Goal: Obtain resource: Download file/media

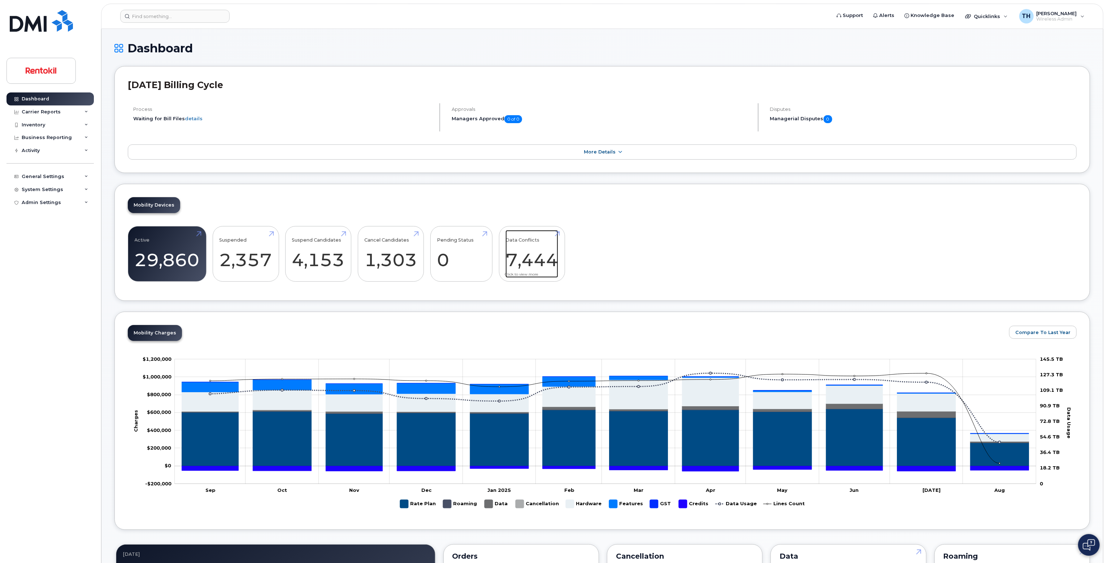
click at [541, 264] on link "Data Conflicts 7,444" at bounding box center [532, 254] width 53 height 48
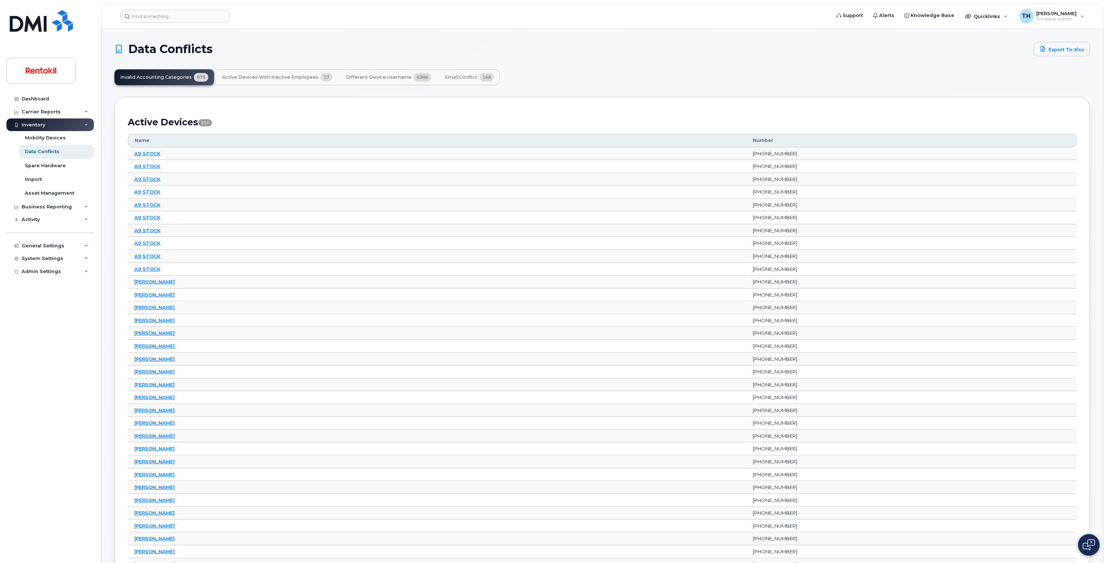
click at [257, 77] on span "Active Devices with Inactive Employees" at bounding box center [270, 77] width 96 height 6
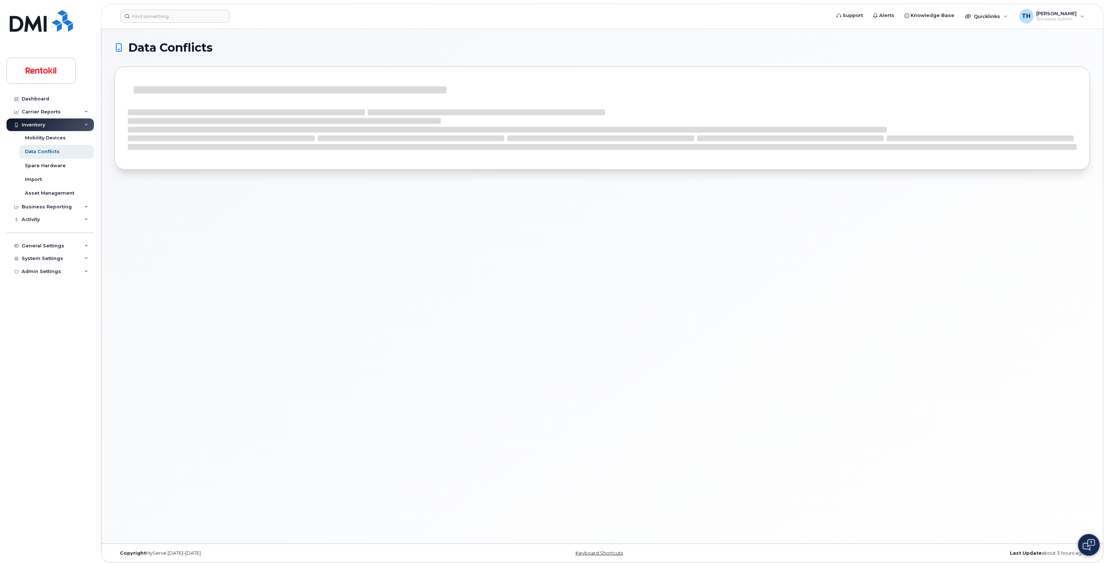
click at [172, 71] on div at bounding box center [602, 117] width 976 height 103
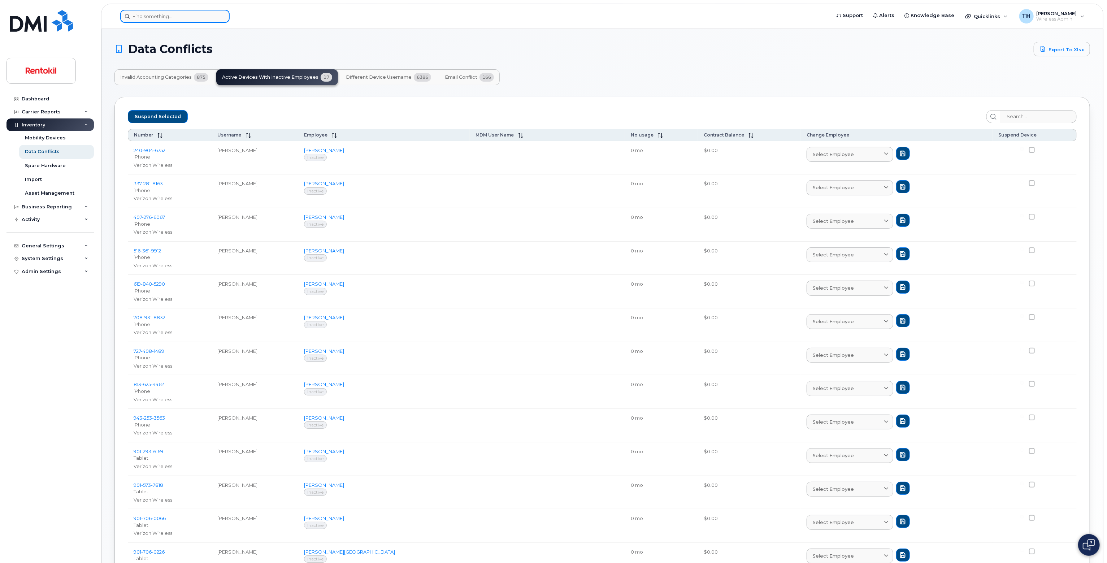
click at [180, 18] on input at bounding box center [174, 16] width 109 height 13
paste input "Caroline Card"
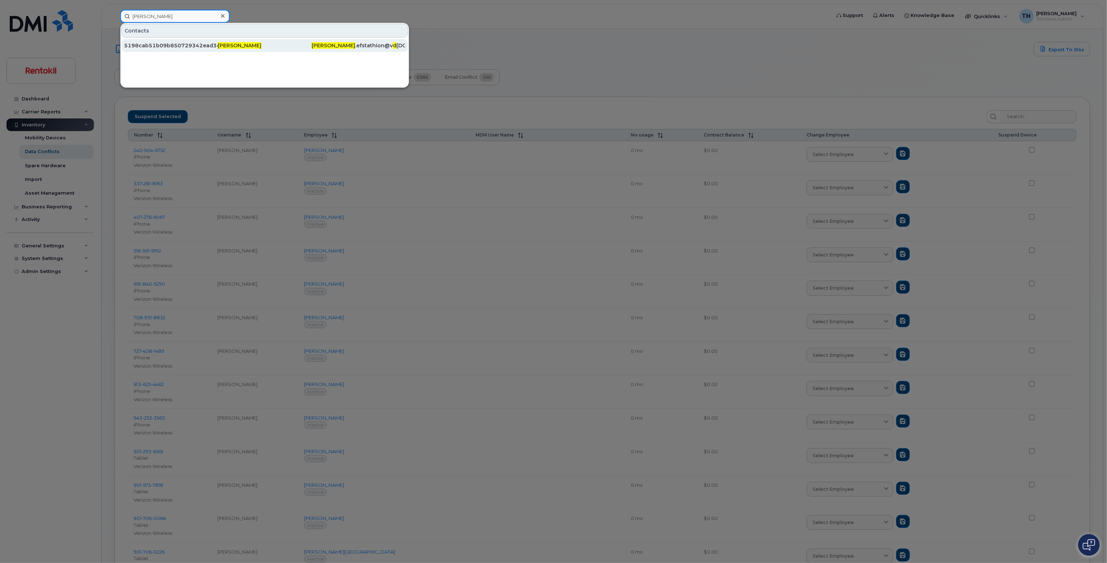
type input "Caroline Card"
click at [194, 43] on div "5198cab51b09b850729342ead34bcbc3" at bounding box center [171, 45] width 94 height 7
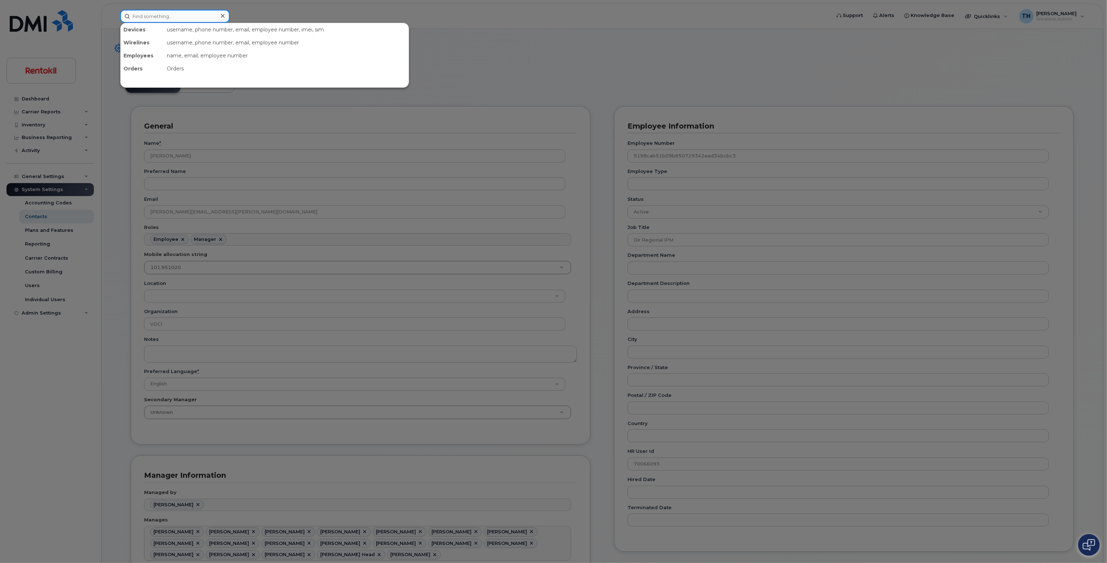
click at [152, 20] on input at bounding box center [174, 16] width 109 height 13
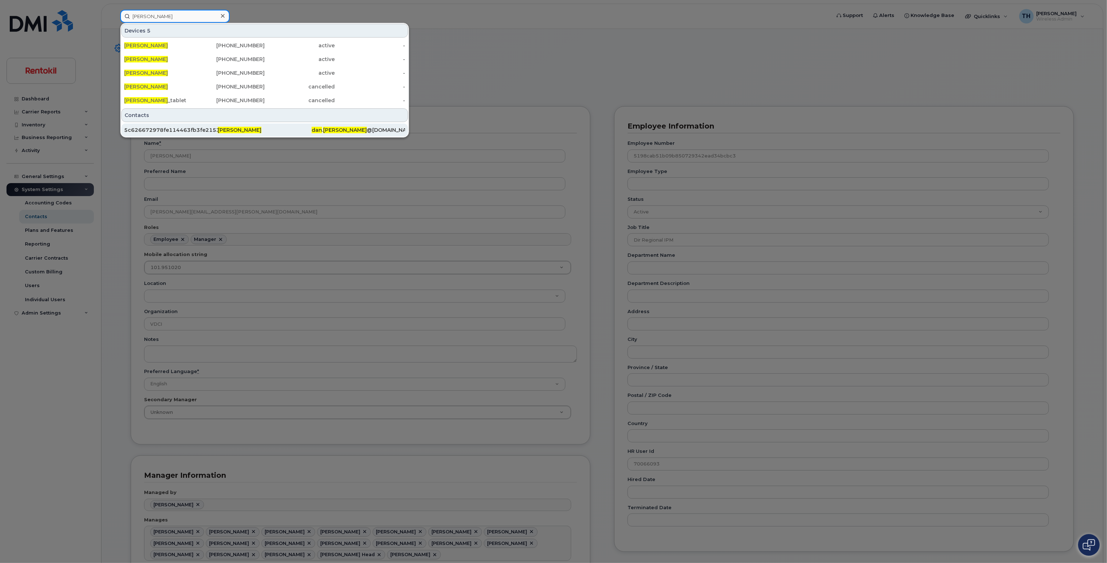
type input "dan laskey"
click at [175, 127] on div "5c626672978fe114463fb3fe2153af97" at bounding box center [171, 129] width 94 height 7
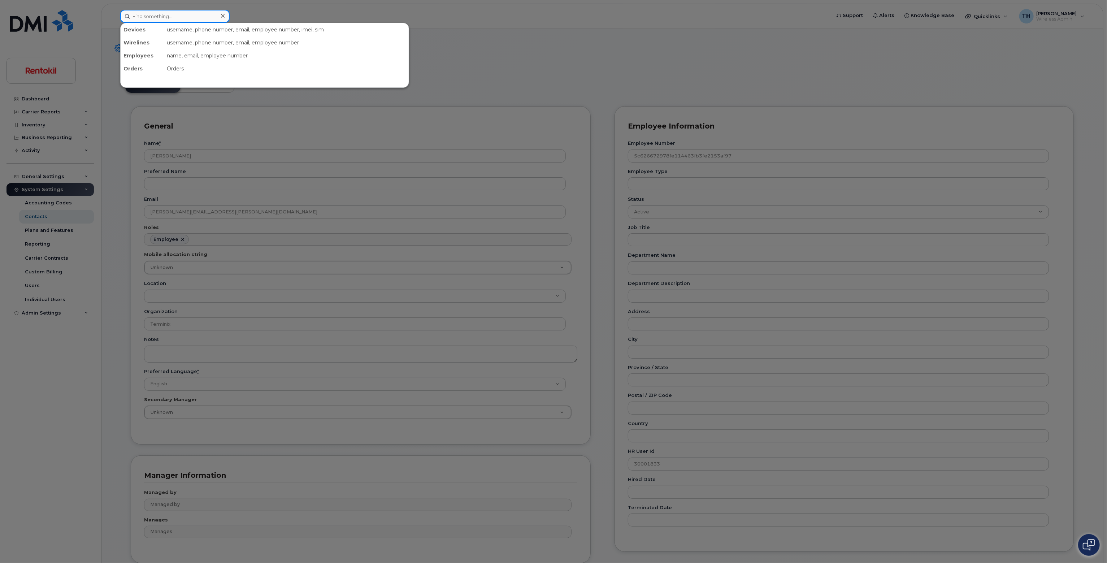
click at [146, 14] on input at bounding box center [174, 16] width 109 height 13
type input "daniel laskey"
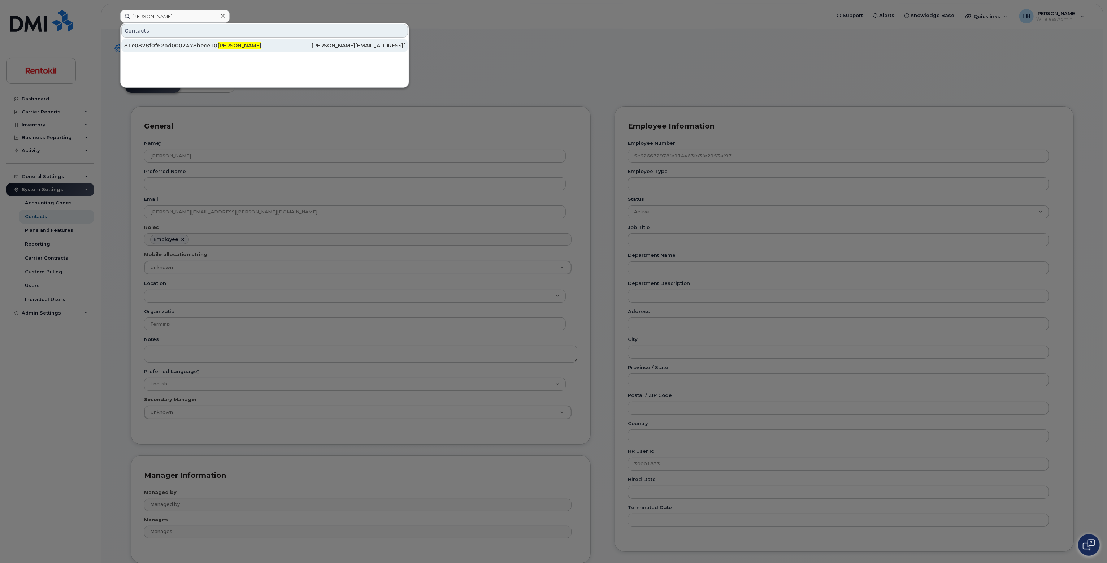
click at [214, 46] on div "81e0828f0f62bd0002478bece1050e23" at bounding box center [171, 45] width 94 height 7
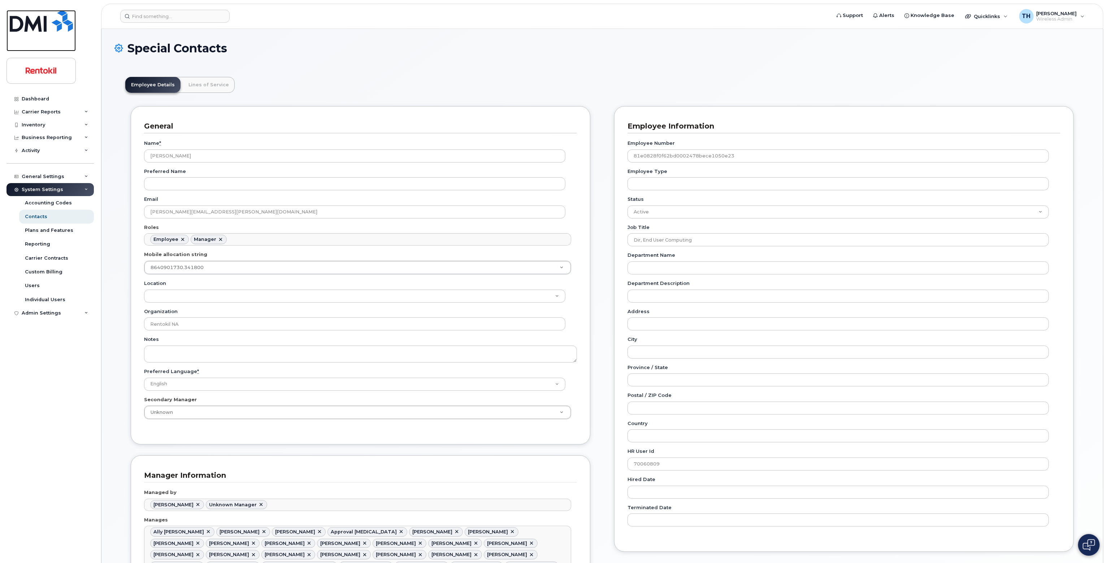
click at [35, 23] on img at bounding box center [41, 21] width 63 height 22
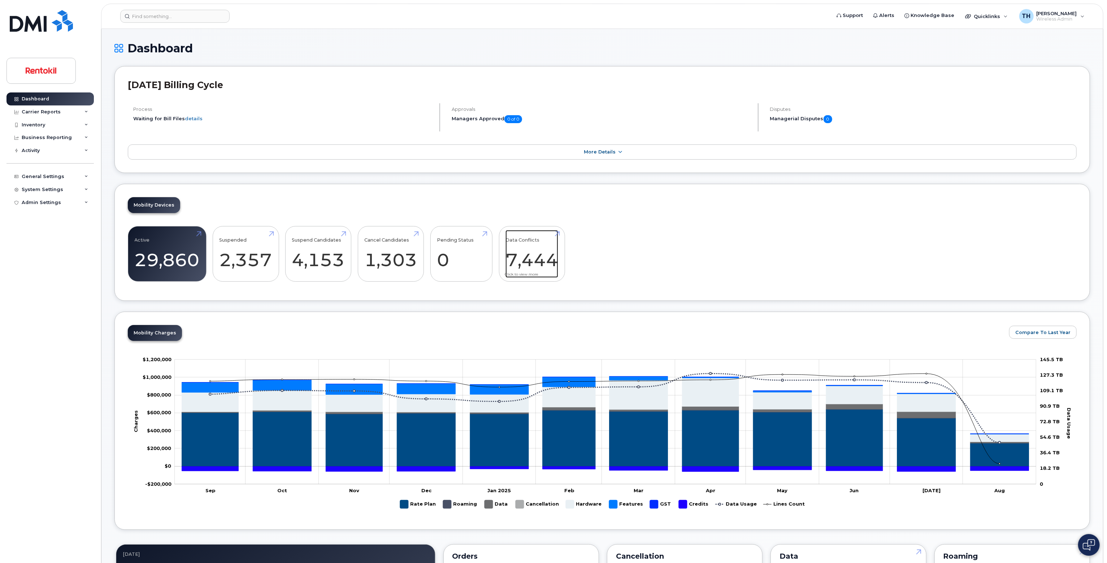
click at [554, 254] on link "Data Conflicts 7,444" at bounding box center [532, 254] width 53 height 48
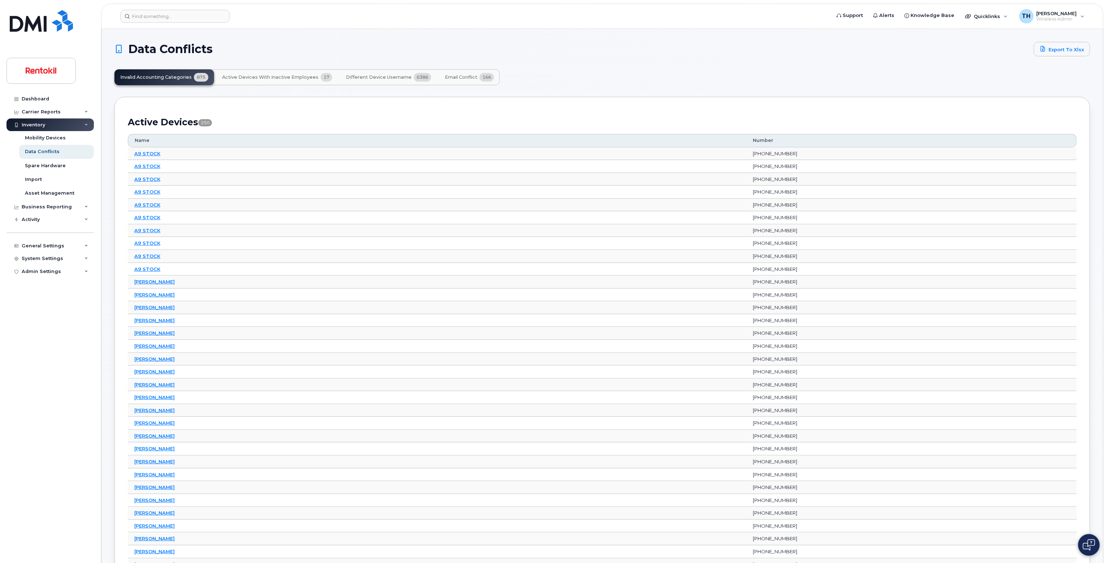
click at [472, 77] on span "Email Conflict" at bounding box center [461, 77] width 33 height 6
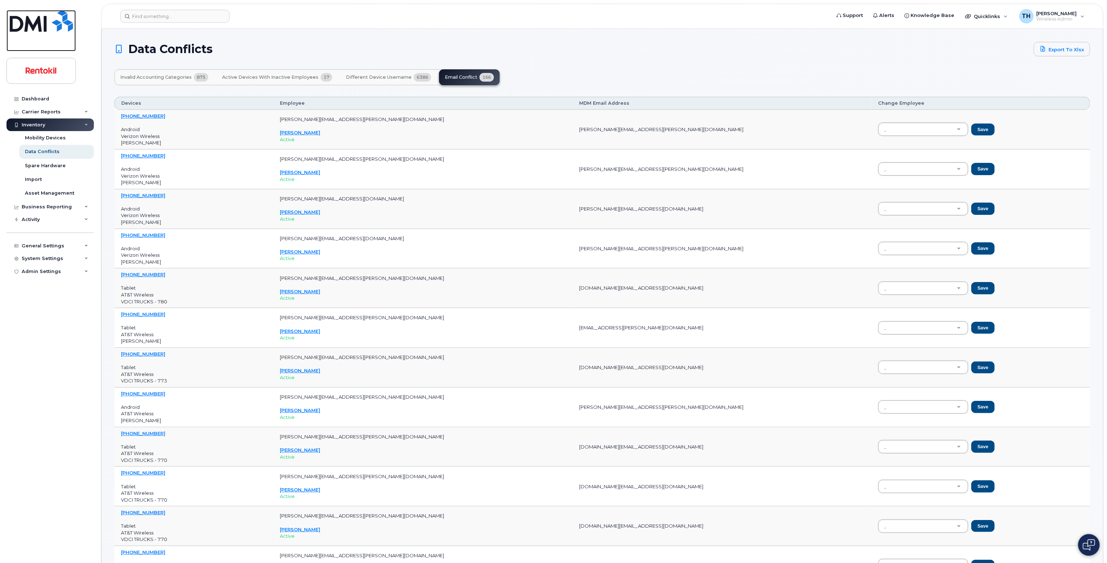
click at [38, 16] on img at bounding box center [41, 21] width 63 height 22
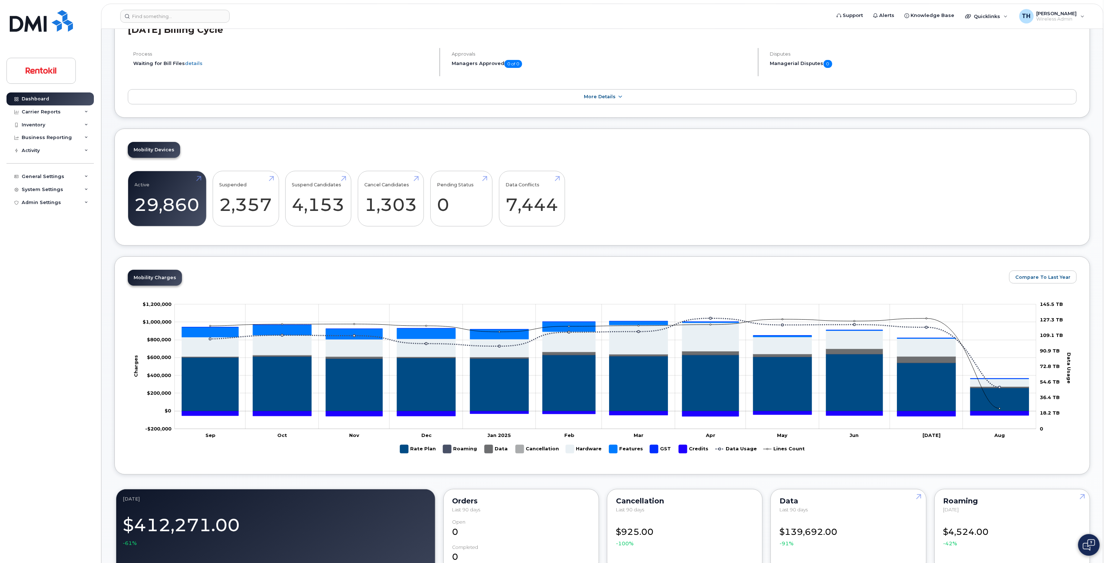
scroll to position [36, 0]
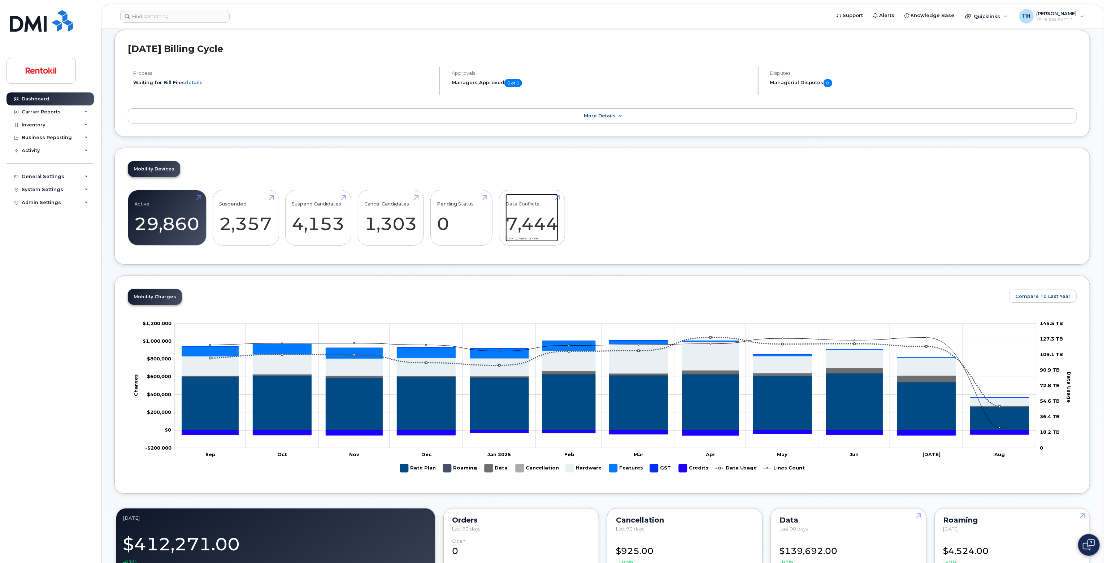
click at [528, 227] on link "Data Conflicts 7,444" at bounding box center [532, 218] width 53 height 48
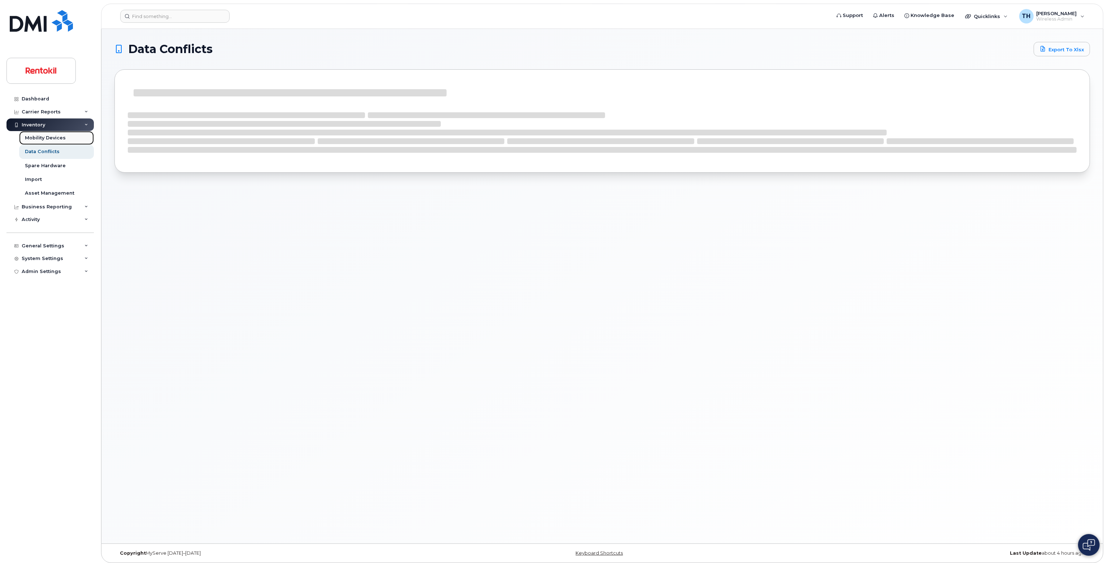
click at [66, 138] on link "Mobility Devices" at bounding box center [56, 138] width 75 height 14
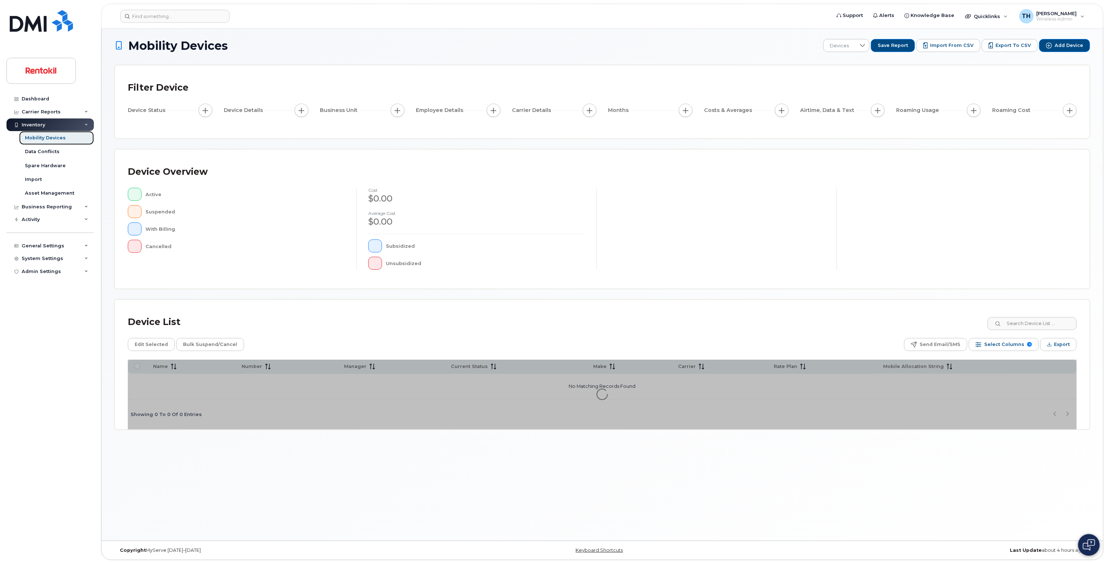
scroll to position [3, 0]
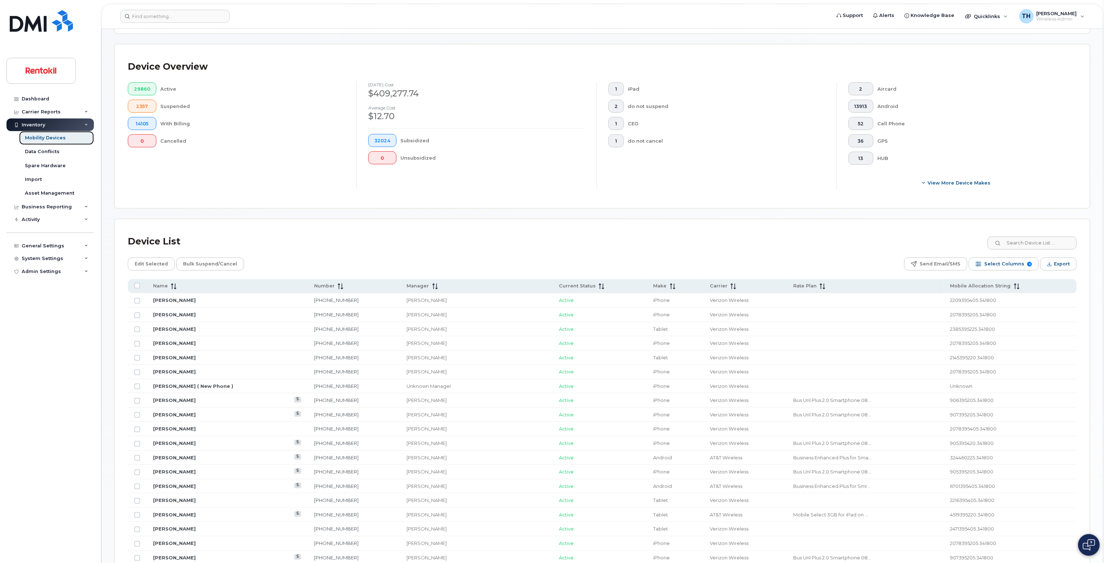
scroll to position [148, 0]
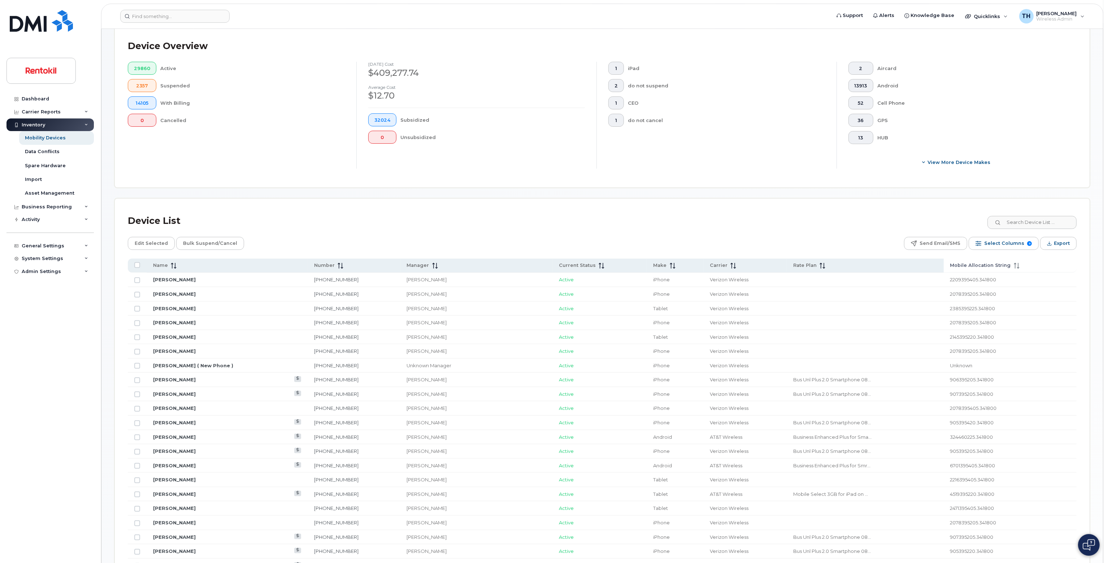
click at [1014, 264] on icon at bounding box center [1017, 266] width 6 height 6
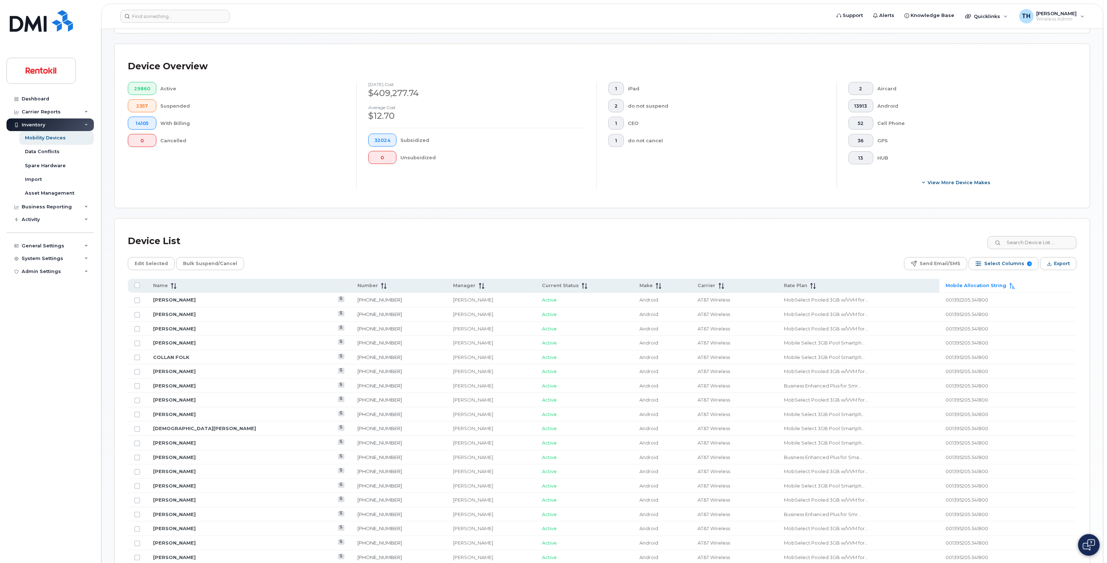
scroll to position [92, 0]
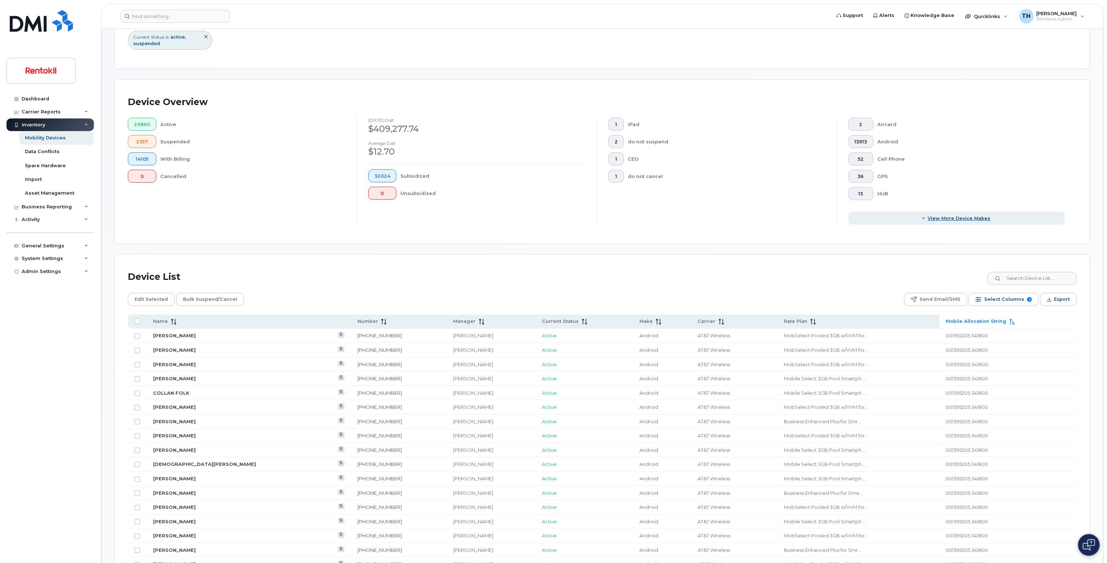
click at [972, 222] on button "View More Device Makes" at bounding box center [957, 218] width 217 height 13
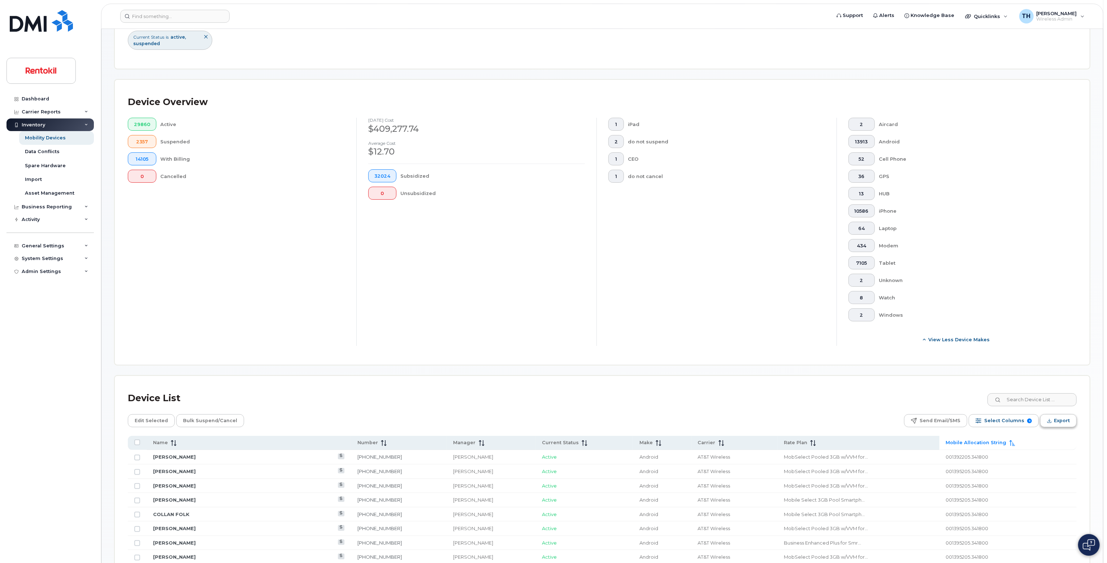
click at [1055, 423] on span "Export" at bounding box center [1062, 420] width 16 height 11
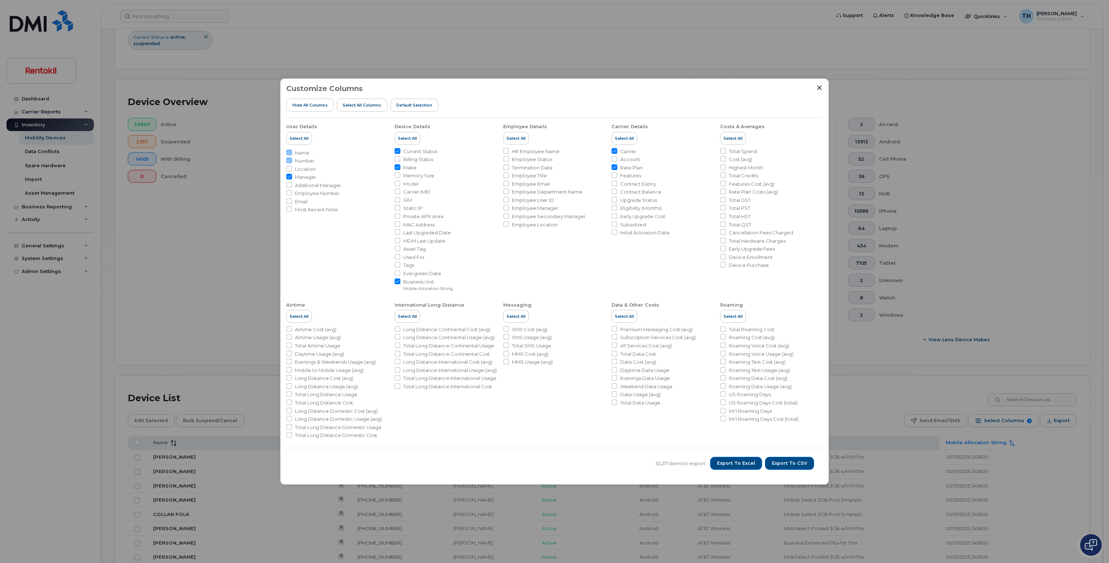
click at [542, 150] on span "HR Employee Name" at bounding box center [536, 151] width 48 height 7
click at [509, 150] on input "HR Employee Name" at bounding box center [506, 151] width 6 height 6
checkbox input "true"
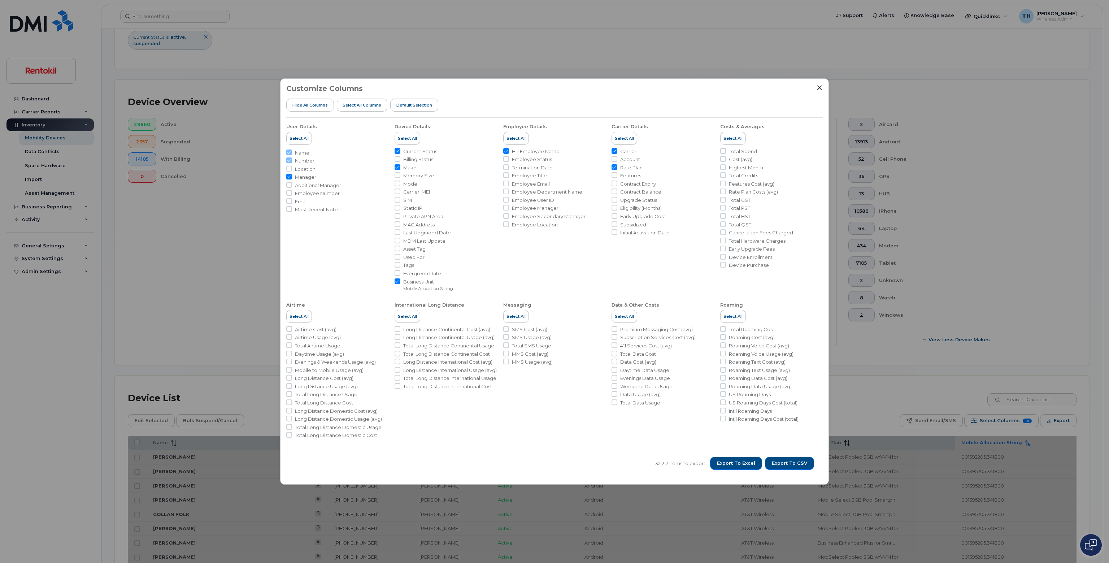
click at [542, 198] on span "Employee User ID" at bounding box center [533, 200] width 42 height 7
click at [509, 198] on input "Employee User ID" at bounding box center [506, 200] width 6 height 6
checkbox input "true"
click at [818, 89] on icon "Close" at bounding box center [820, 88] width 6 height 6
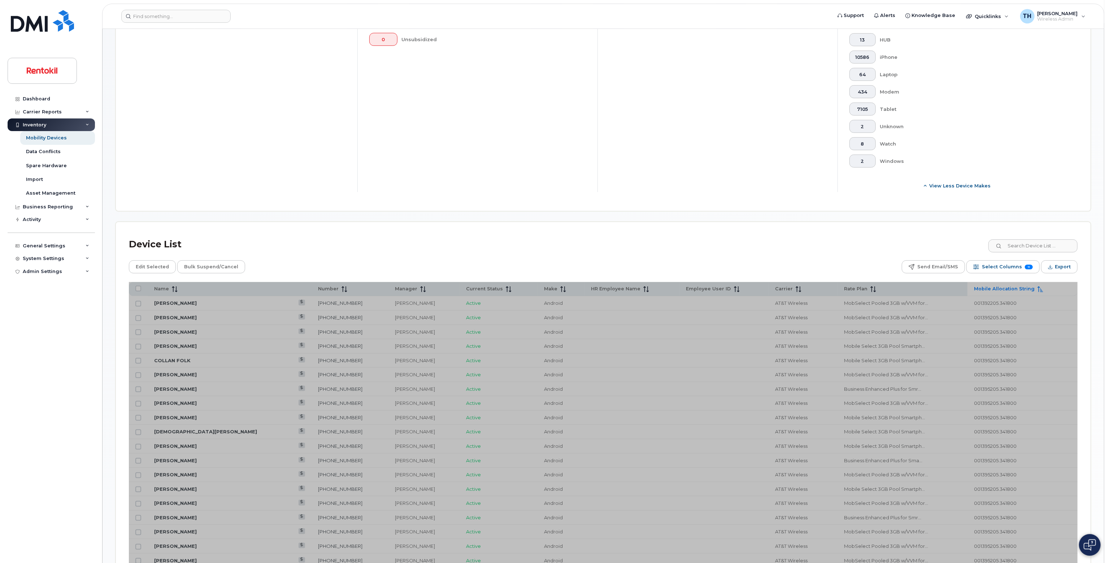
scroll to position [417, 0]
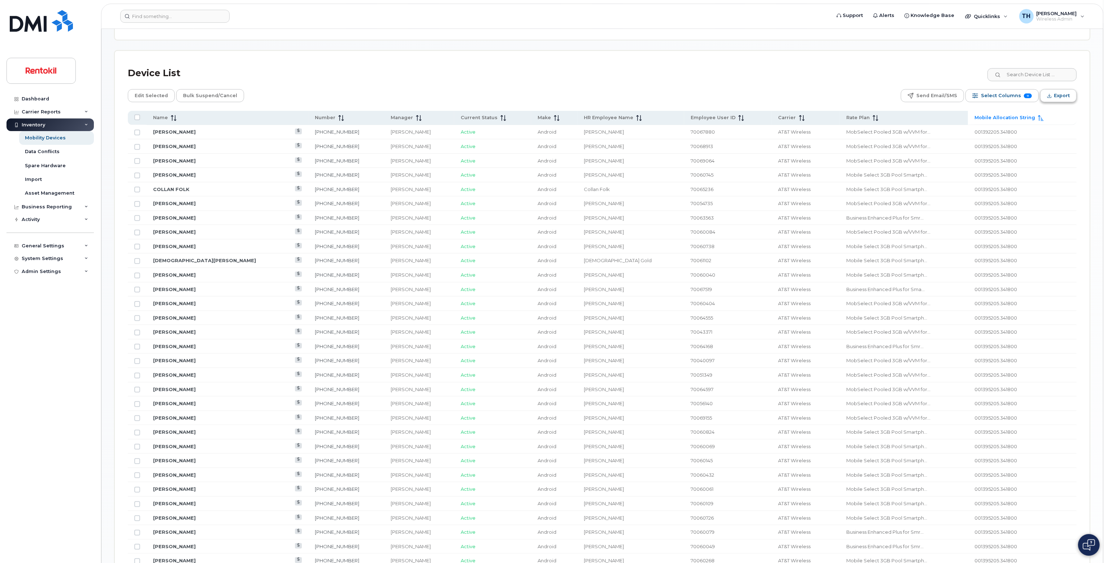
click at [1062, 99] on span "Export" at bounding box center [1062, 95] width 16 height 11
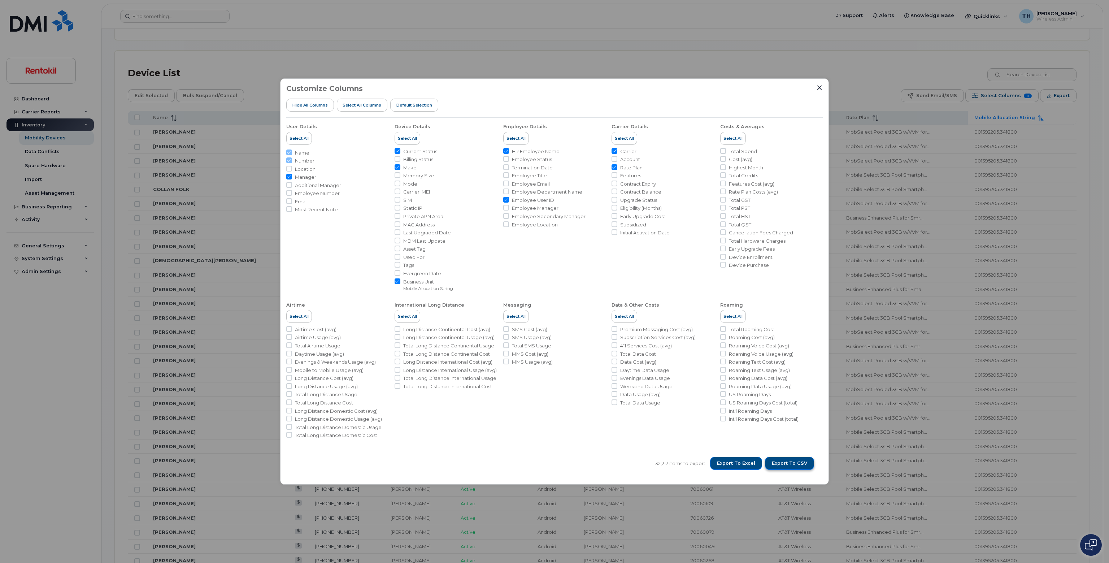
click at [802, 465] on span "Export to CSV" at bounding box center [789, 463] width 35 height 7
